Goal: Information Seeking & Learning: Learn about a topic

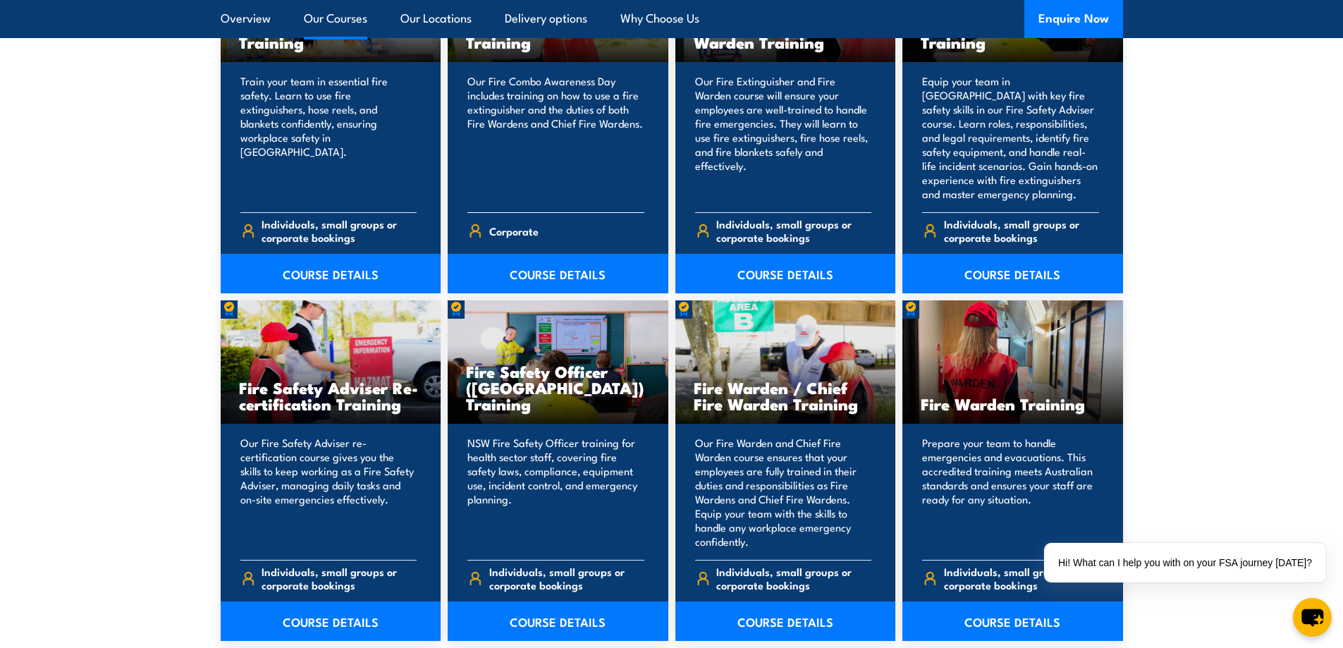
scroll to position [1692, 0]
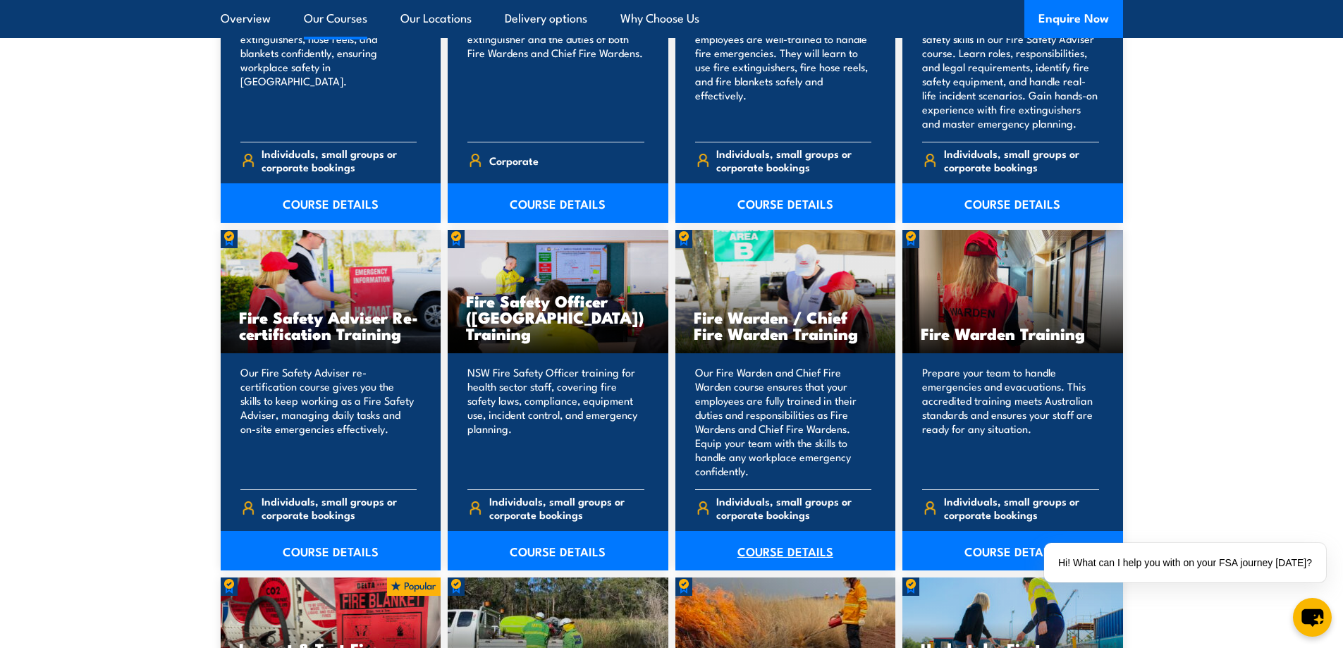
click at [773, 551] on link "COURSE DETAILS" at bounding box center [785, 550] width 221 height 39
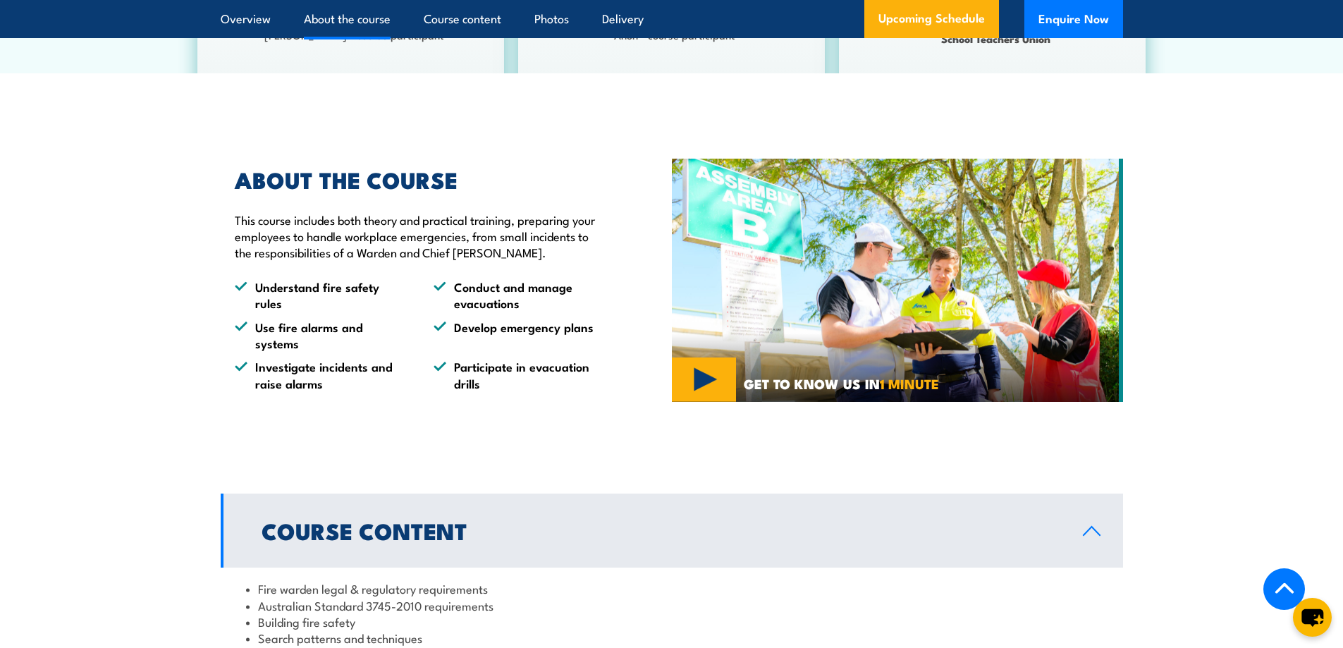
scroll to position [776, 0]
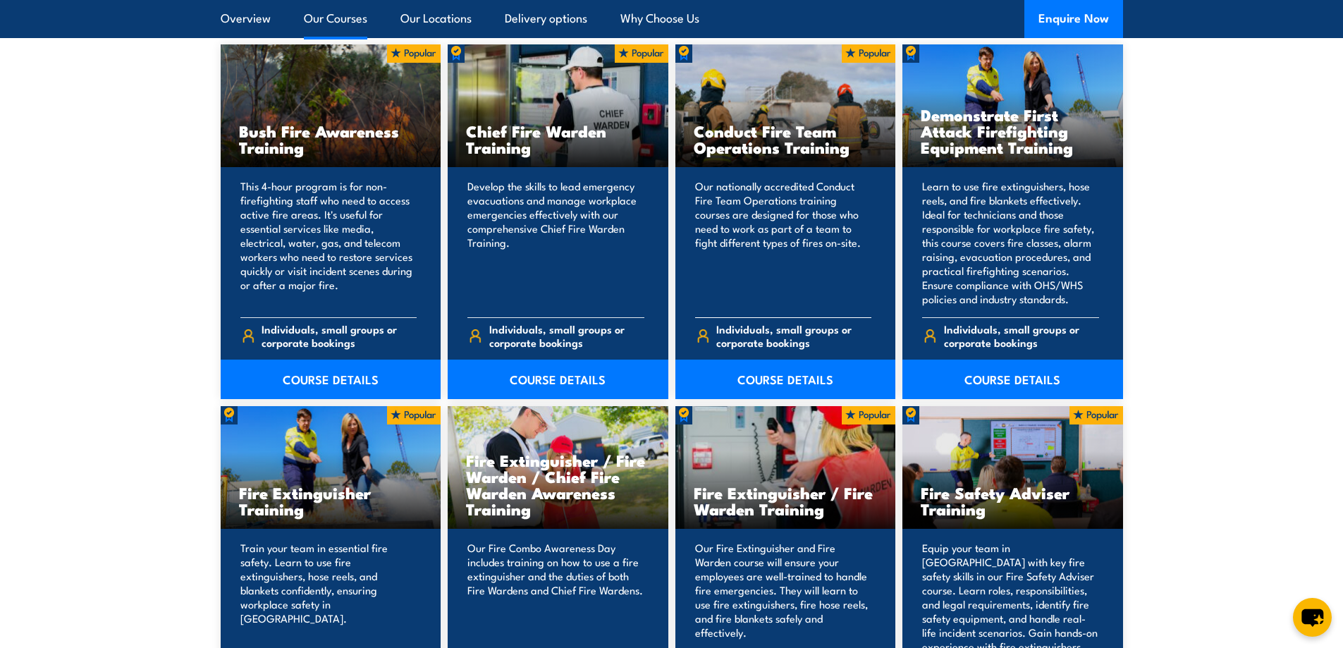
scroll to position [987, 0]
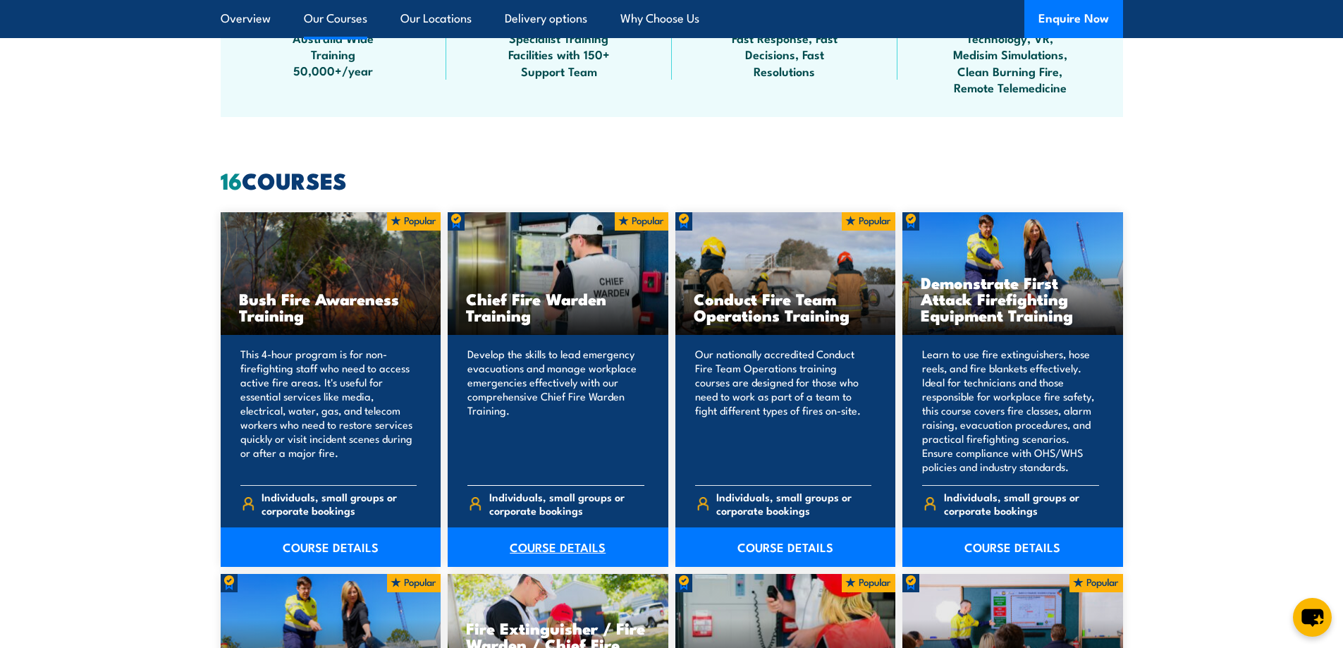
click at [537, 537] on link "COURSE DETAILS" at bounding box center [558, 546] width 221 height 39
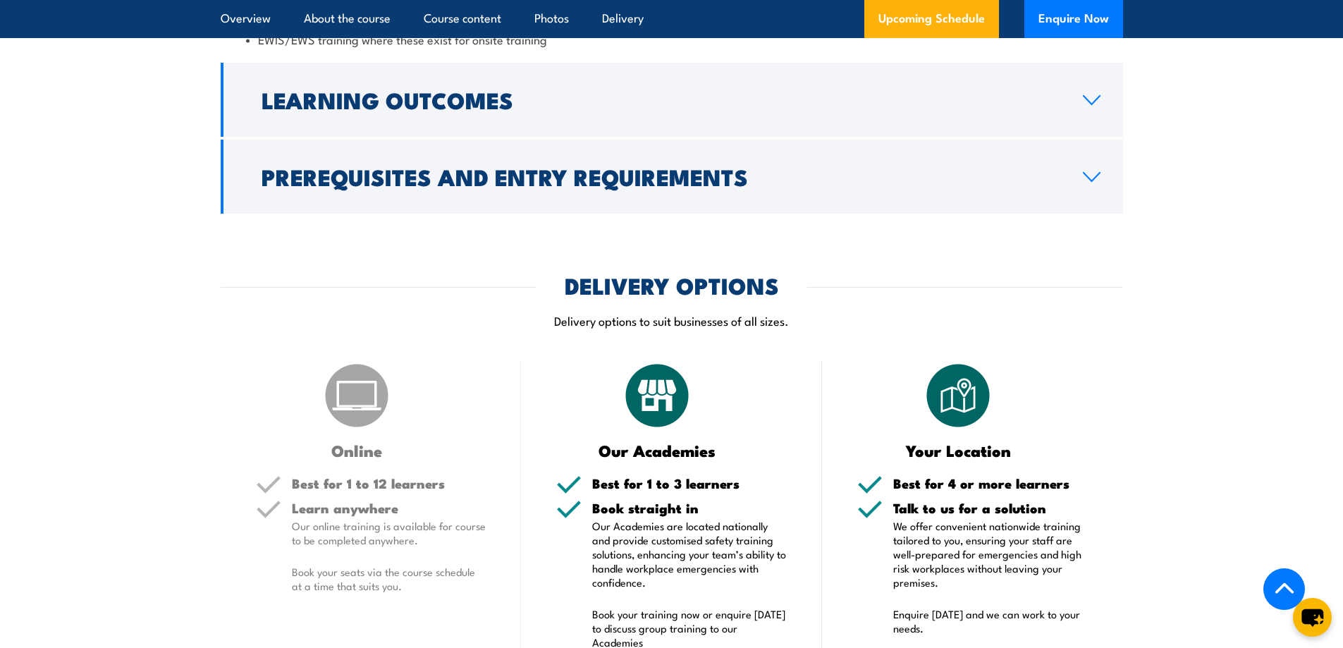
scroll to position [1481, 0]
